Goal: Transaction & Acquisition: Obtain resource

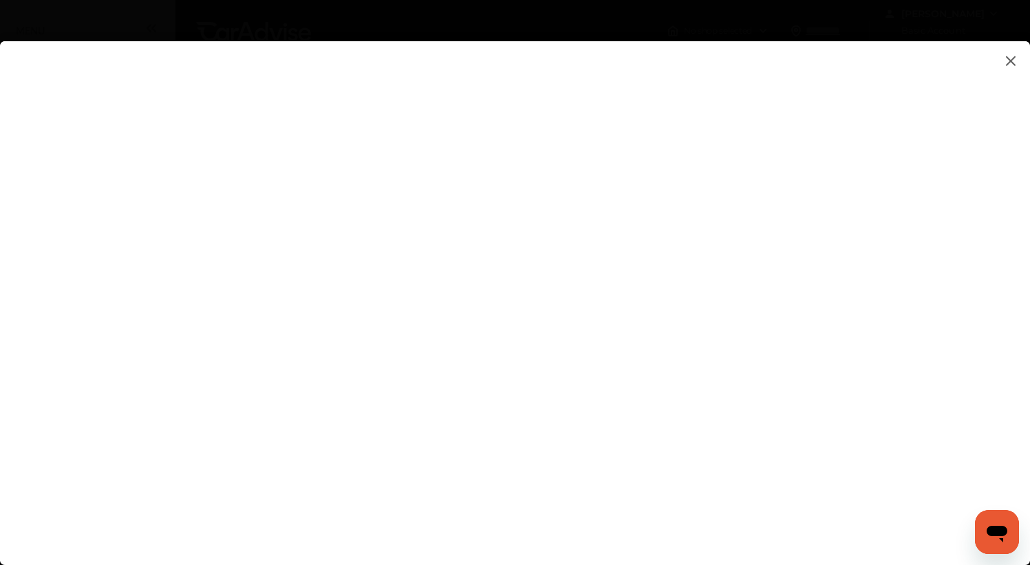
click at [990, 325] on flutter-view at bounding box center [515, 289] width 1030 height 497
click at [890, 312] on flutter-view at bounding box center [515, 289] width 1030 height 497
click at [998, 259] on flutter-view at bounding box center [515, 289] width 1030 height 497
click at [1007, 59] on img at bounding box center [1010, 60] width 17 height 17
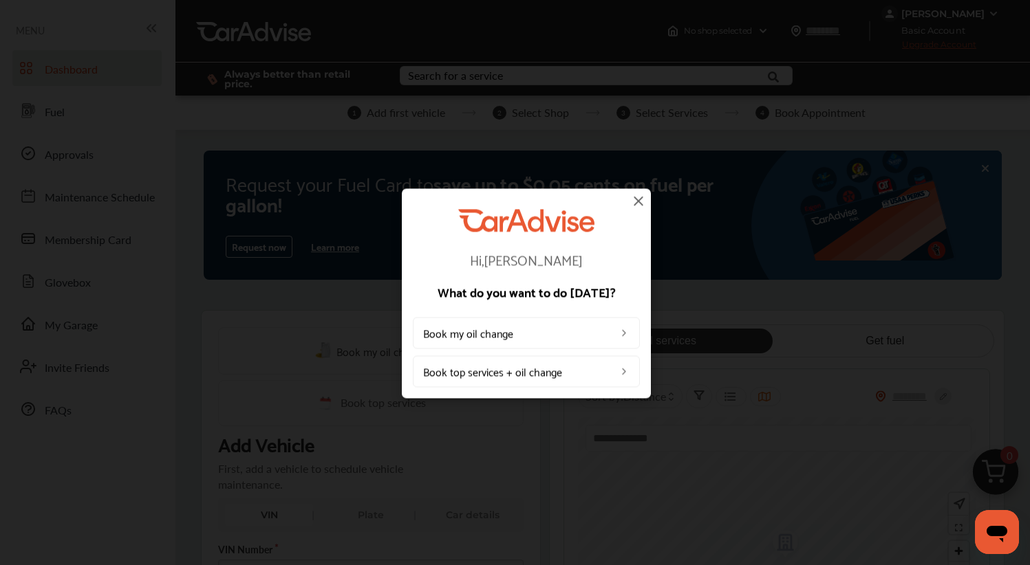
click at [638, 201] on img at bounding box center [638, 201] width 17 height 17
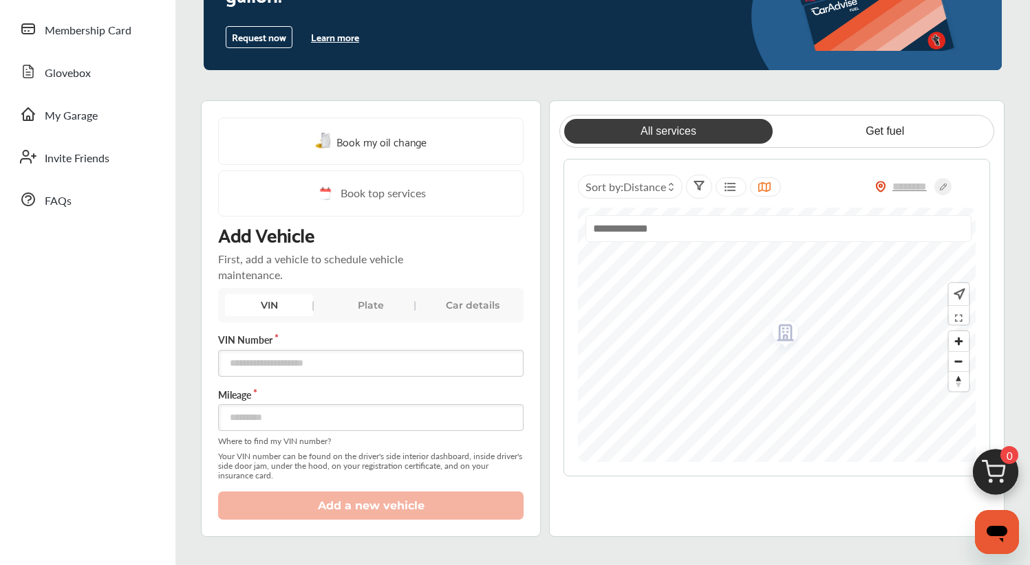
scroll to position [217, 0]
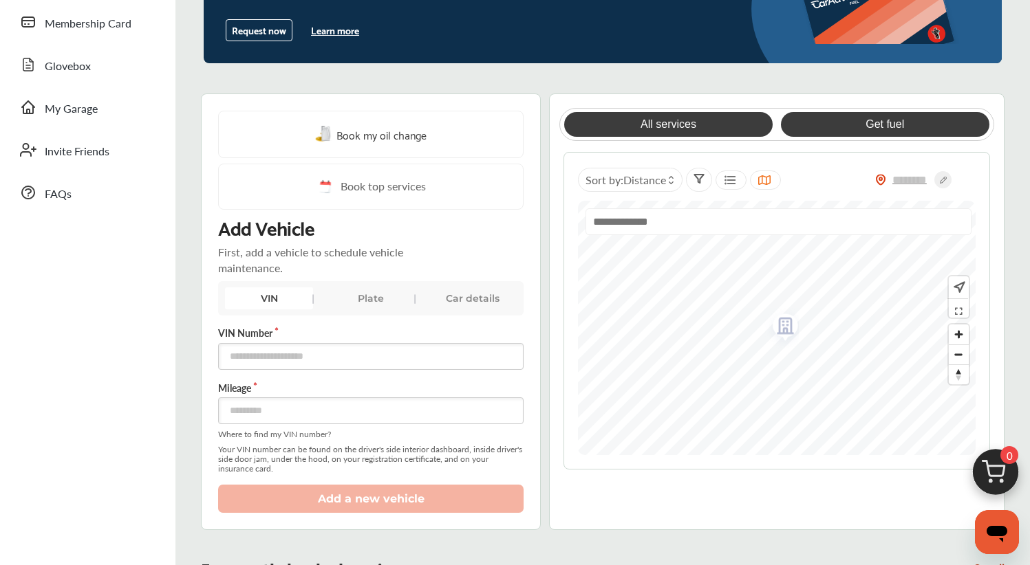
click at [876, 121] on link "Get fuel" at bounding box center [885, 124] width 208 height 25
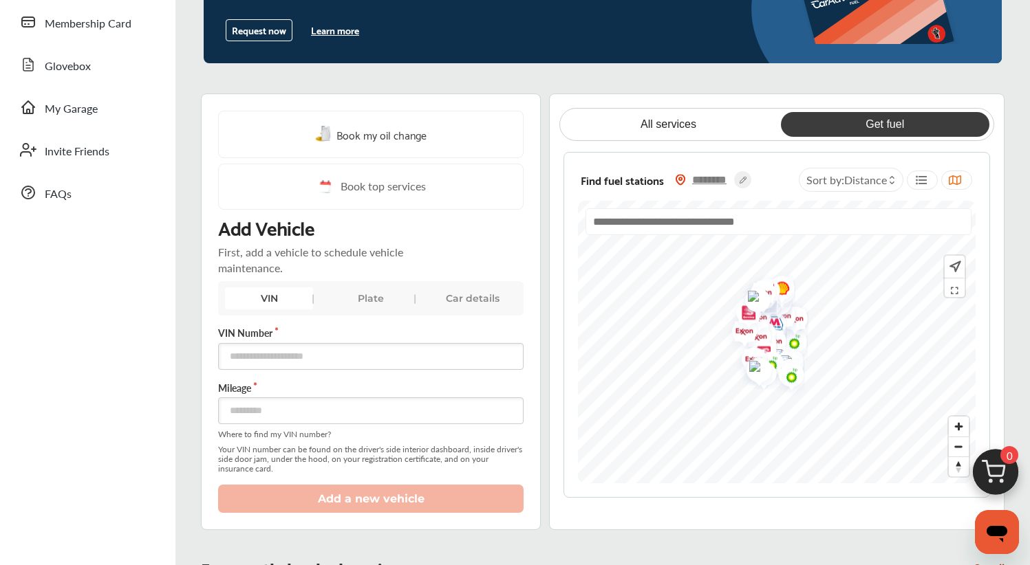
click at [719, 178] on input "text" at bounding box center [710, 180] width 48 height 14
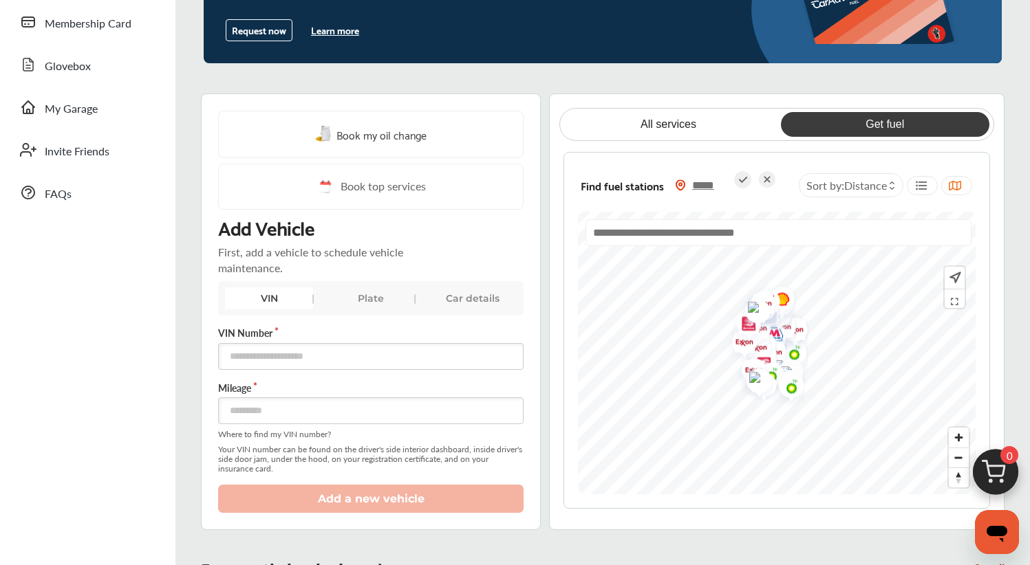
type input "*****"
click at [783, 232] on input "text" at bounding box center [777, 232] width 385 height 27
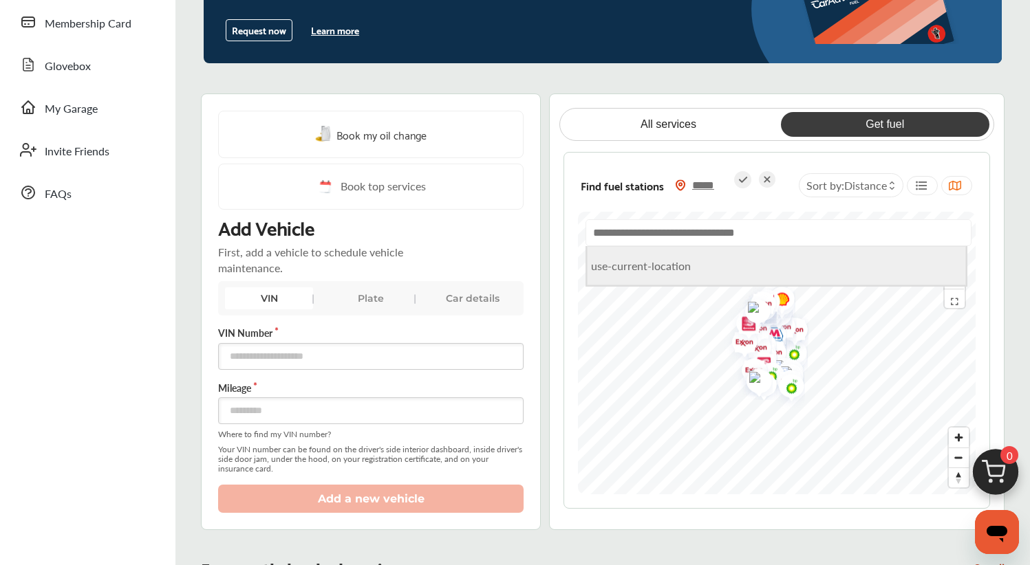
click at [686, 268] on li "use-current-location" at bounding box center [776, 265] width 379 height 39
type input "**********"
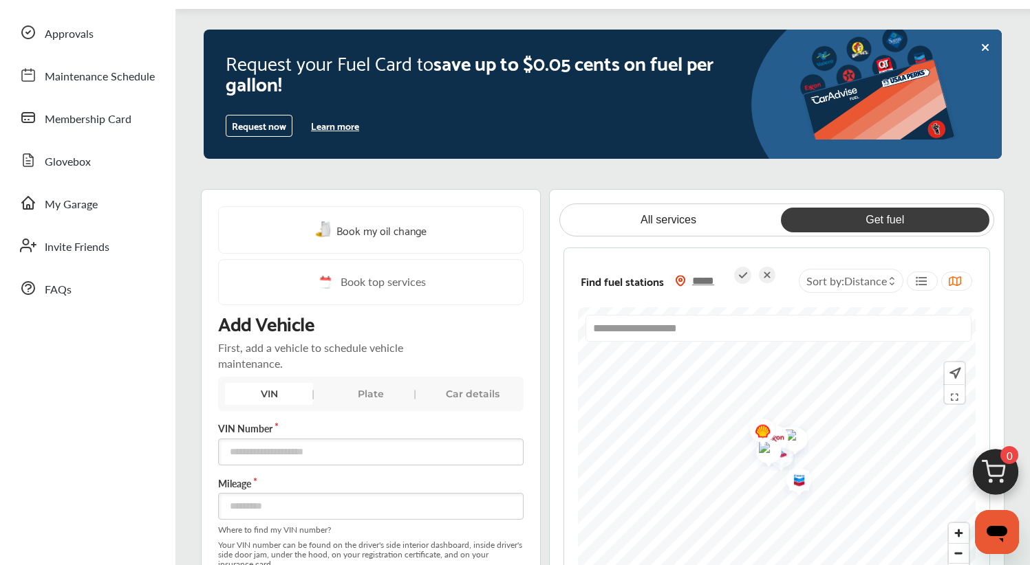
scroll to position [0, 0]
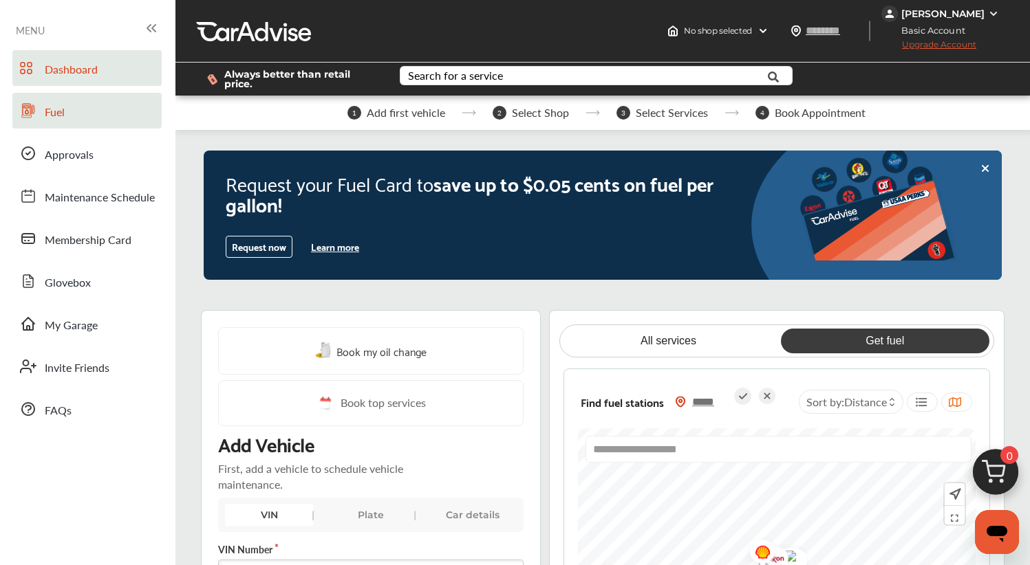
click at [49, 111] on span "Fuel" at bounding box center [55, 113] width 20 height 18
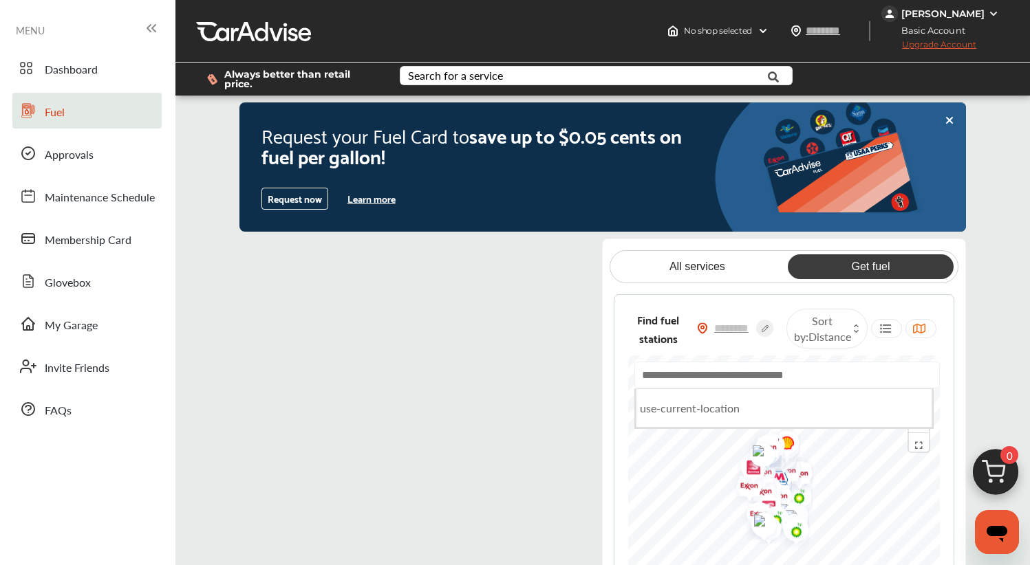
click at [801, 377] on input "text" at bounding box center [786, 375] width 305 height 27
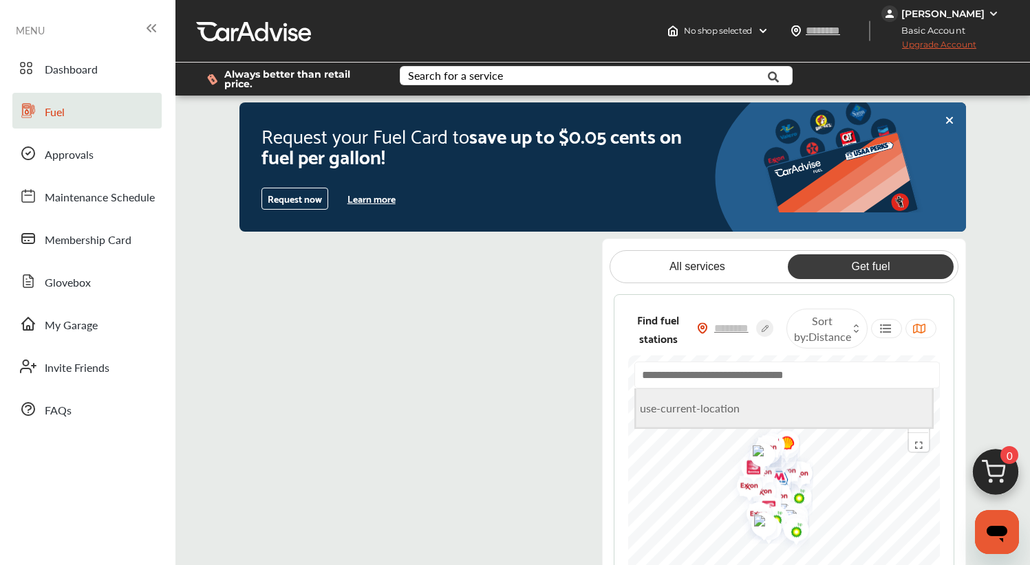
click at [713, 407] on li "use-current-location" at bounding box center [784, 408] width 296 height 39
type input "**********"
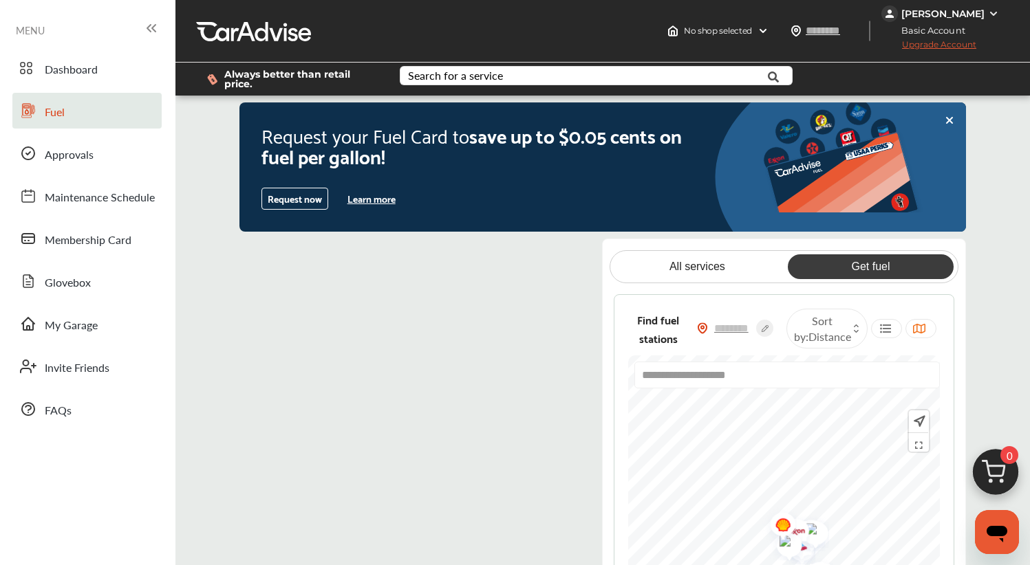
drag, startPoint x: 811, startPoint y: 471, endPoint x: 839, endPoint y: 554, distance: 87.9
click at [829, 548] on img "Map marker" at bounding box center [810, 531] width 36 height 34
click at [308, 197] on button "Request now" at bounding box center [294, 199] width 67 height 22
